Goal: Information Seeking & Learning: Find specific fact

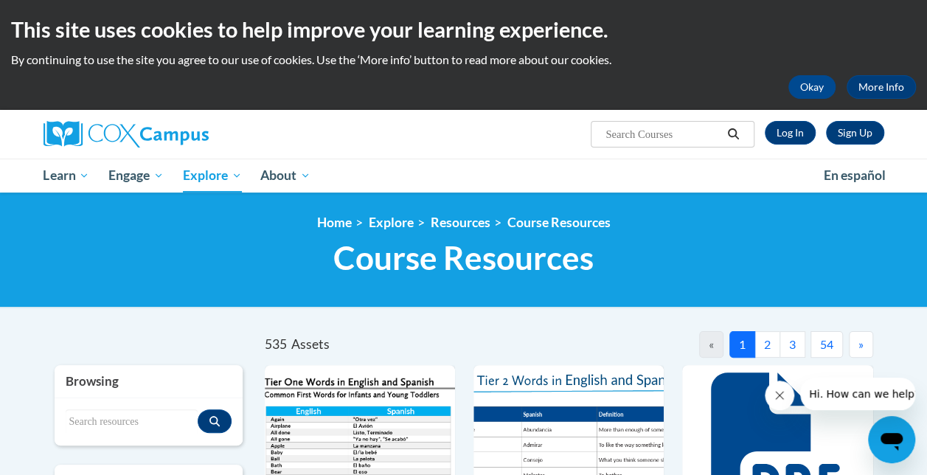
click at [775, 352] on button "2" at bounding box center [767, 344] width 26 height 27
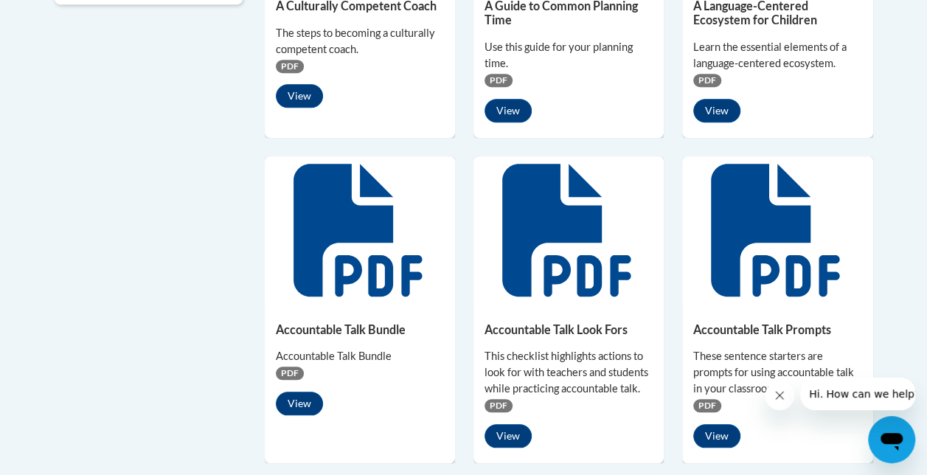
scroll to position [535, 0]
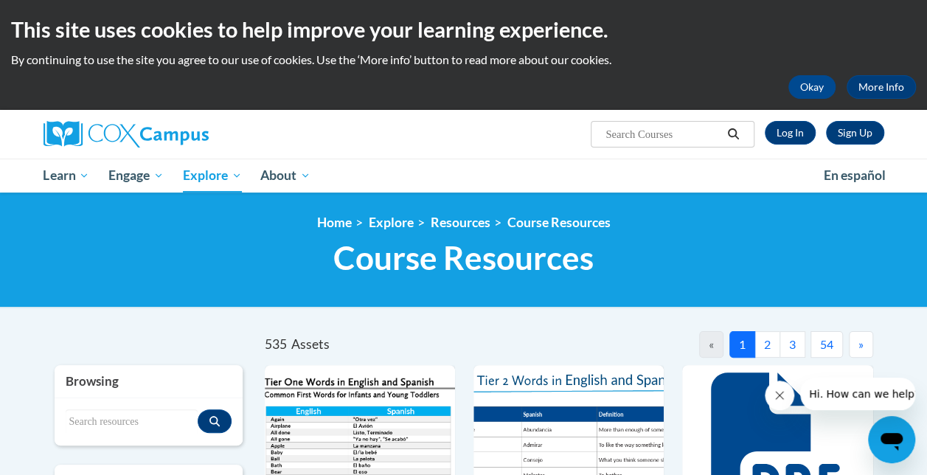
click at [775, 351] on button "2" at bounding box center [767, 344] width 26 height 27
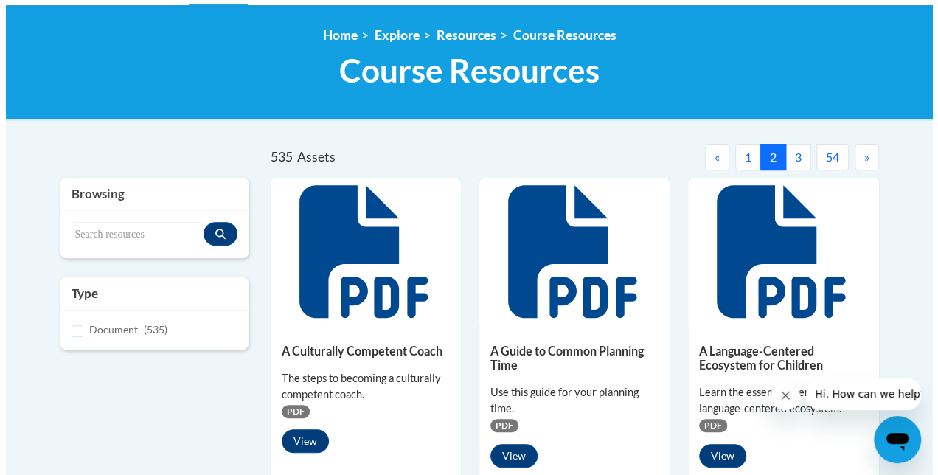
scroll to position [189, 0]
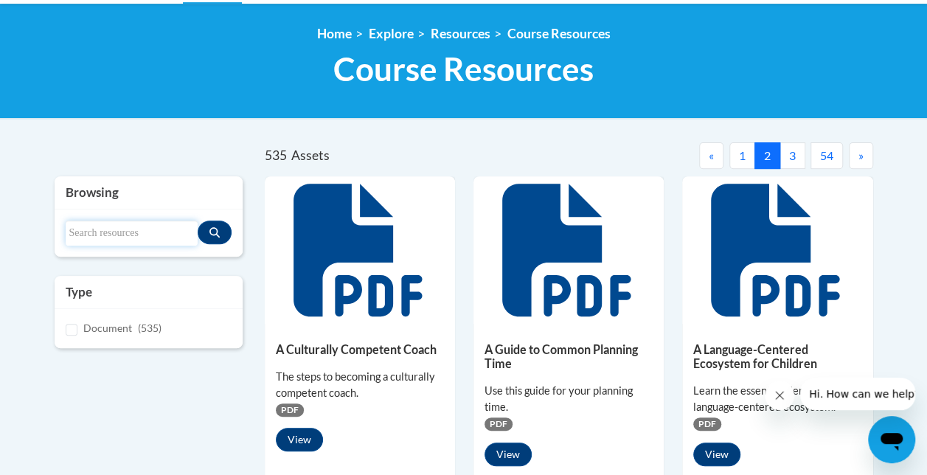
click at [147, 222] on input "Search resources" at bounding box center [132, 233] width 132 height 25
type input "handwriting"
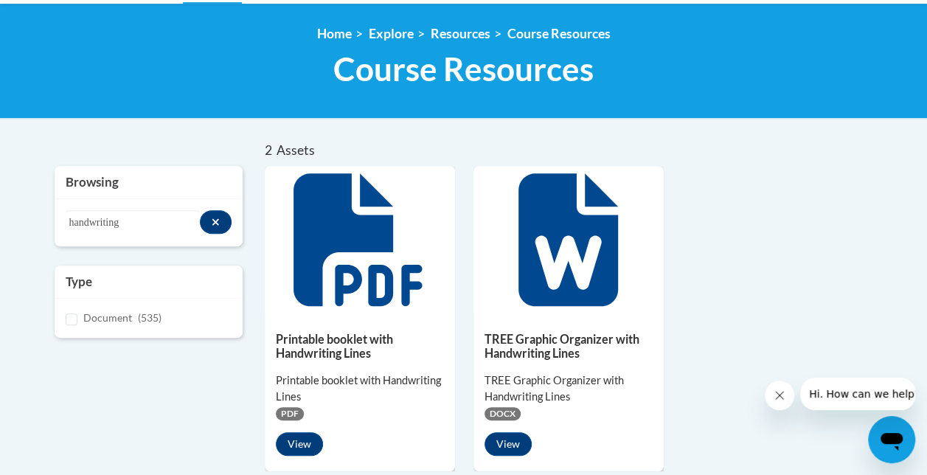
click at [370, 282] on icon at bounding box center [358, 239] width 128 height 133
click at [298, 451] on button "View" at bounding box center [299, 444] width 47 height 24
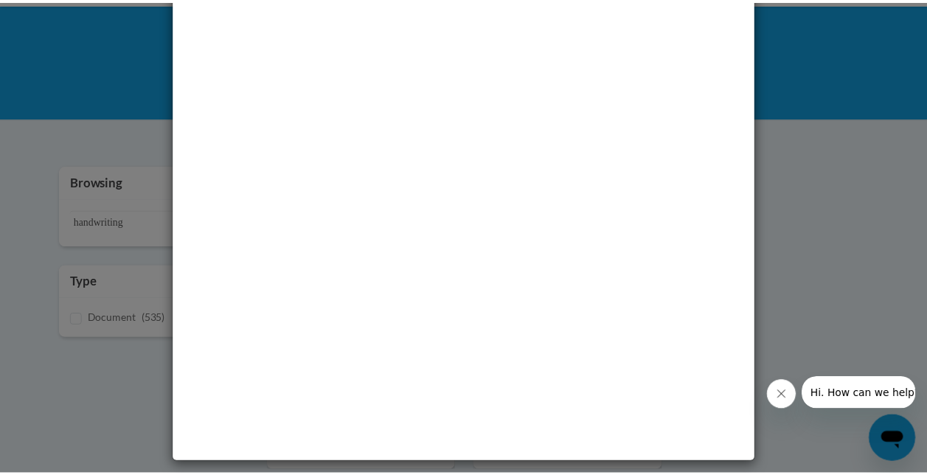
scroll to position [0, 0]
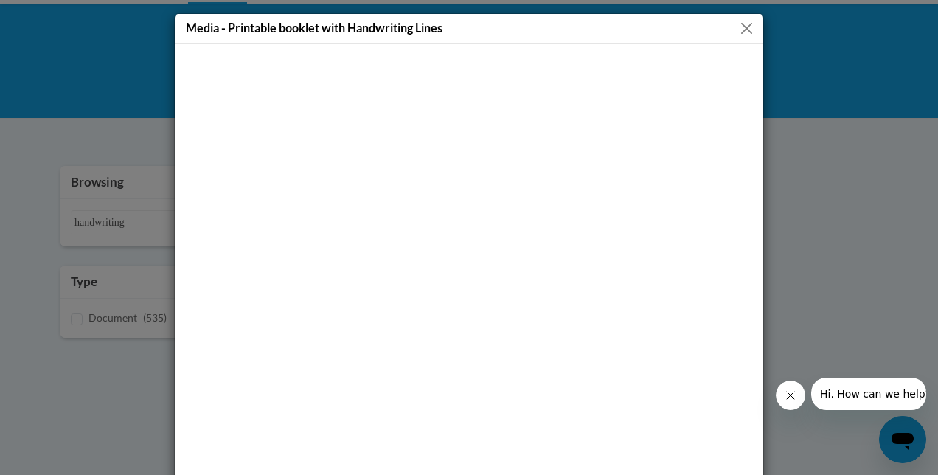
click at [818, 208] on div "Media - Printable booklet with Handwriting Lines" at bounding box center [469, 237] width 938 height 475
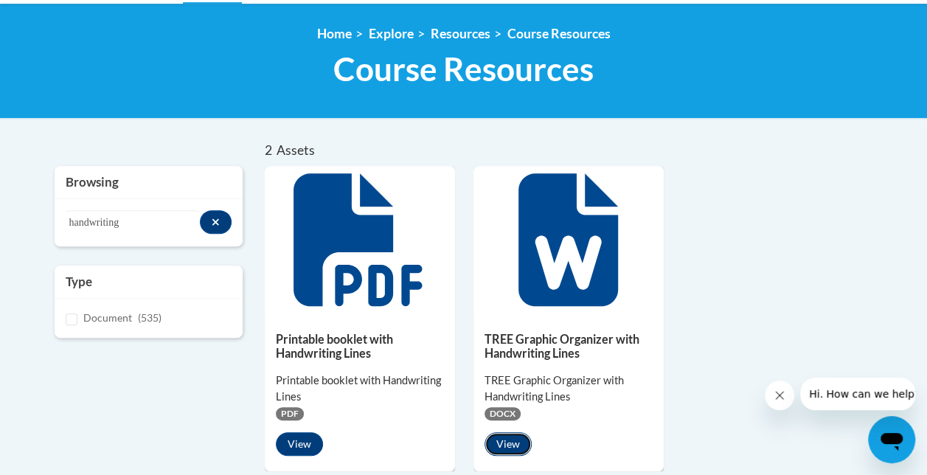
click at [506, 450] on button "View" at bounding box center [508, 444] width 47 height 24
